Goal: Task Accomplishment & Management: Manage account settings

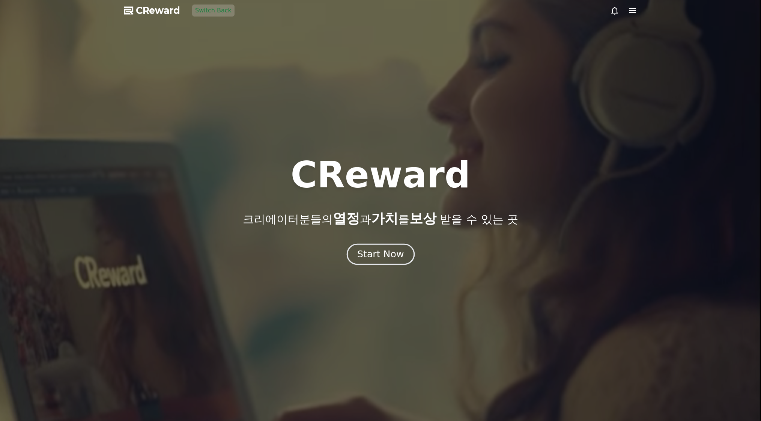
drag, startPoint x: 380, startPoint y: 239, endPoint x: 382, endPoint y: 248, distance: 9.4
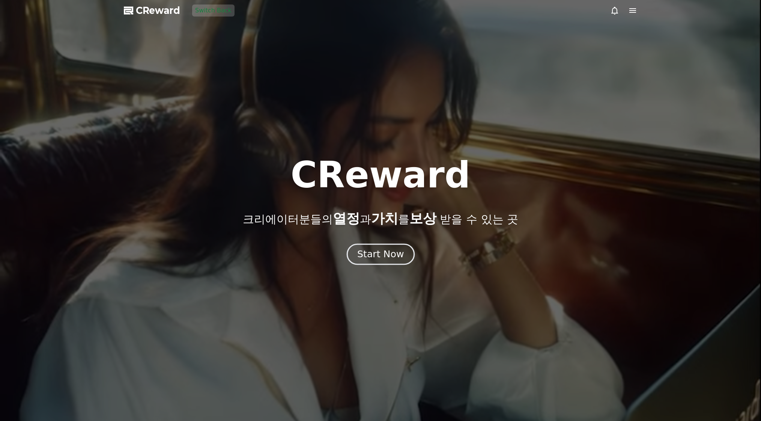
click at [380, 241] on div "CReward 크리에이터분들의 열정 과 가치 를 보상 받을 수 있는 곳 Start Now" at bounding box center [380, 210] width 761 height 107
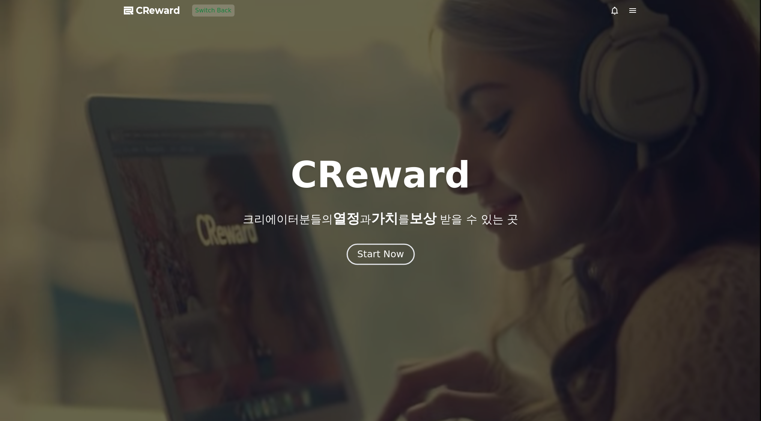
click at [382, 248] on div "Start Now" at bounding box center [380, 254] width 47 height 13
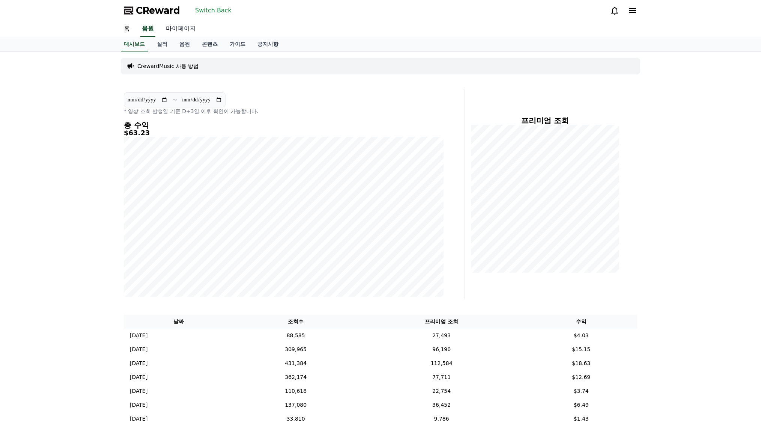
click at [177, 22] on link "마이페이지" at bounding box center [181, 29] width 42 height 16
select select "**********"
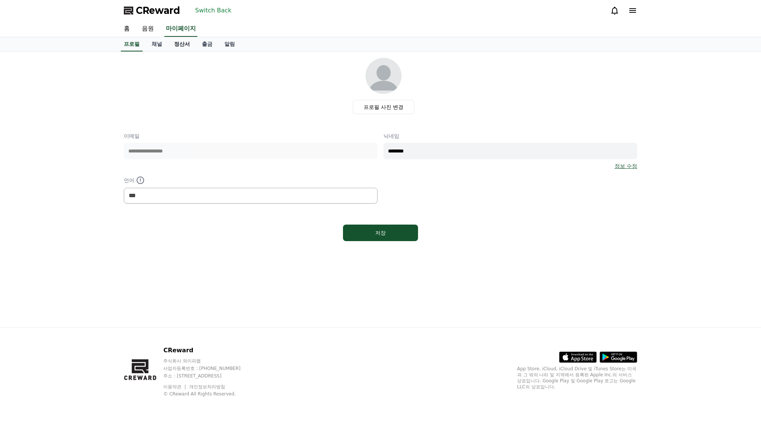
click at [192, 42] on link "정산서" at bounding box center [182, 44] width 28 height 14
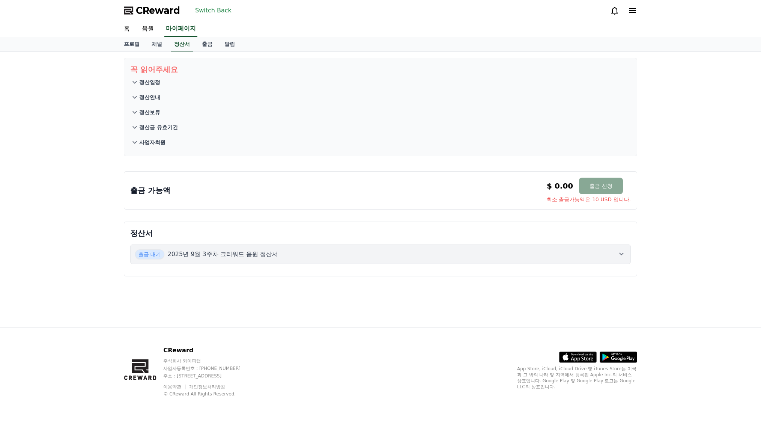
click at [397, 253] on div "출금 대기 2025년 9월 3주차 크리워드 음원 정산서" at bounding box center [380, 254] width 491 height 10
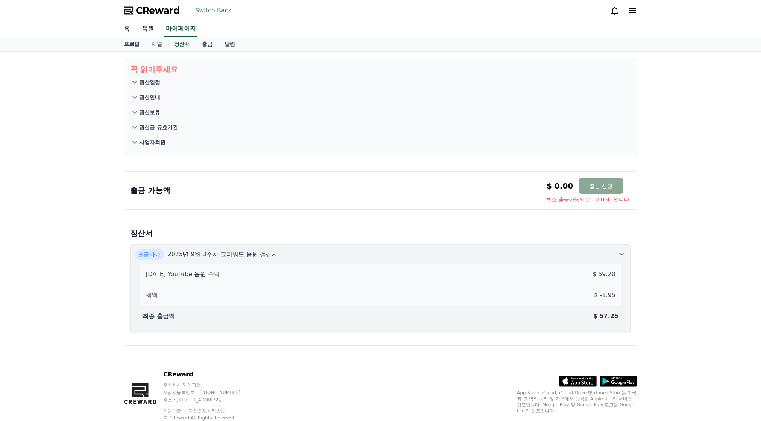
click at [298, 255] on div "출금 대기 2025년 9월 3주차 크리워드 음원 정산서" at bounding box center [380, 254] width 491 height 10
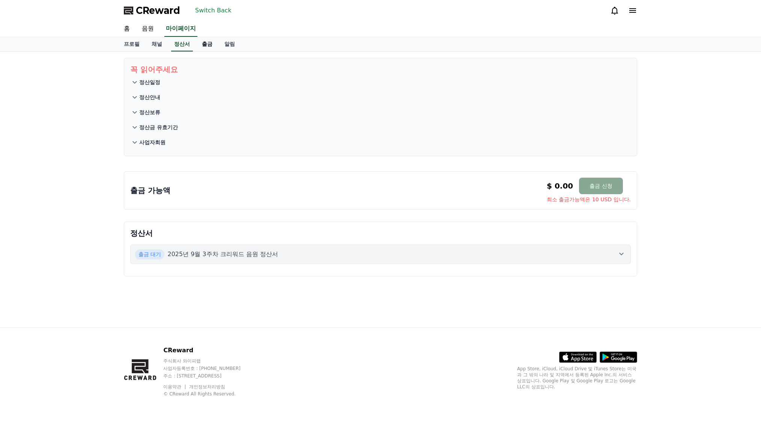
click at [214, 47] on link "출금" at bounding box center [207, 44] width 23 height 14
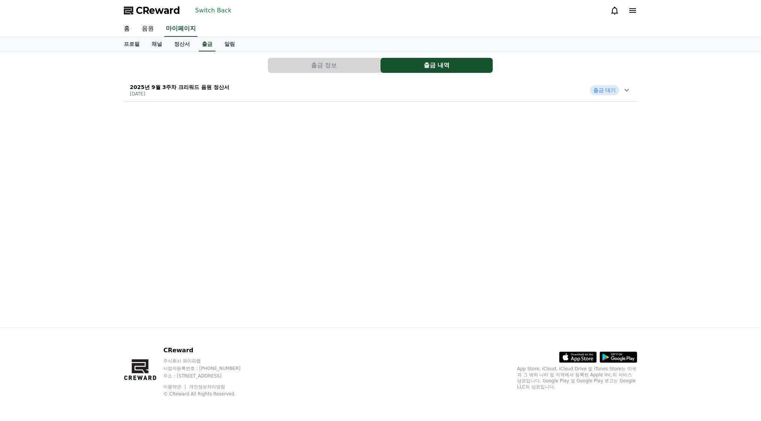
click at [343, 65] on button "출금 정보" at bounding box center [324, 65] width 112 height 15
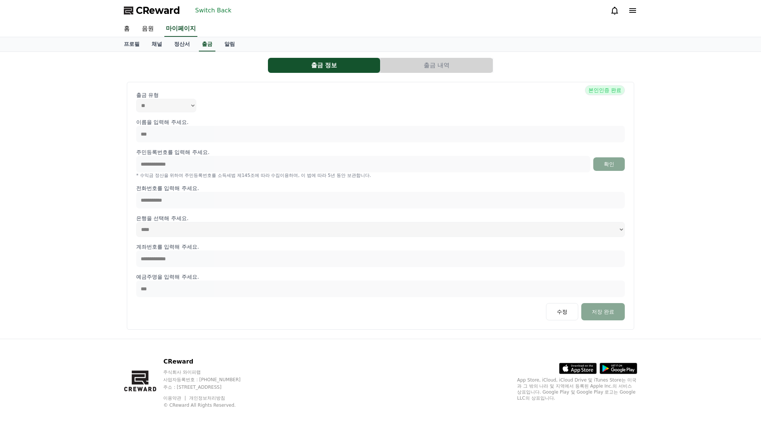
click at [410, 64] on button "출금 내역" at bounding box center [436, 65] width 112 height 15
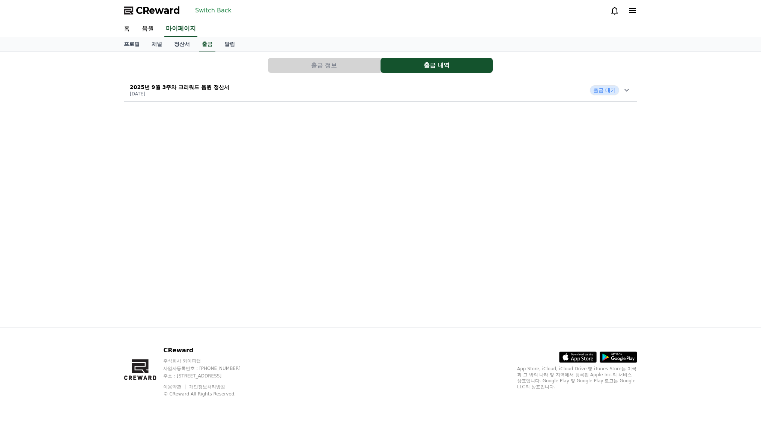
click at [383, 92] on div "2025년 9월 3주차 크리워드 음원 정산서 [DATE] 출금 대기" at bounding box center [380, 90] width 513 height 20
click at [218, 7] on button "Switch Back" at bounding box center [213, 11] width 42 height 12
